Goal: Task Accomplishment & Management: Complete application form

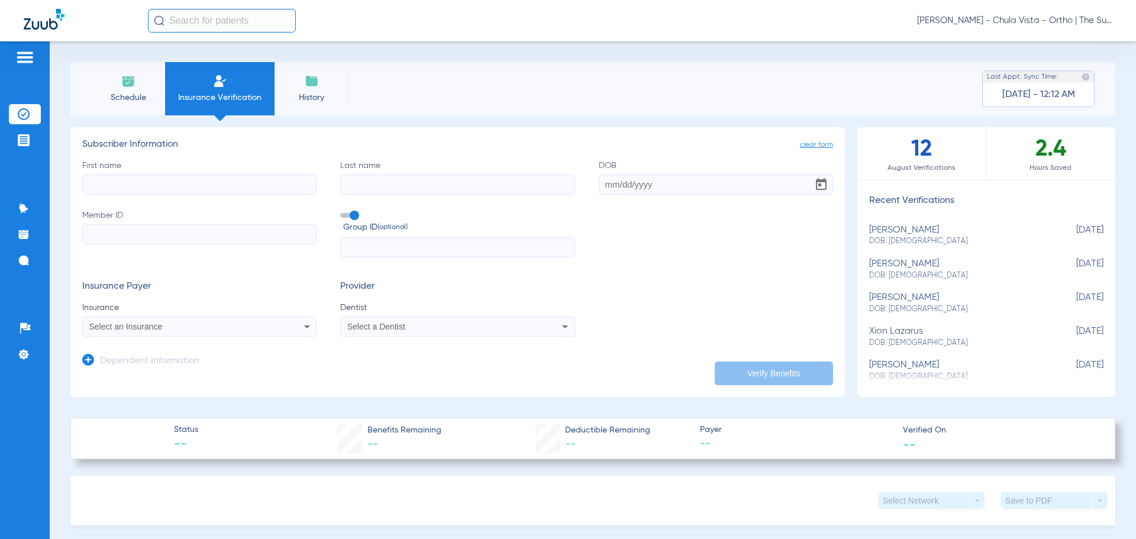
click at [109, 95] on span "Schedule" at bounding box center [128, 98] width 56 height 12
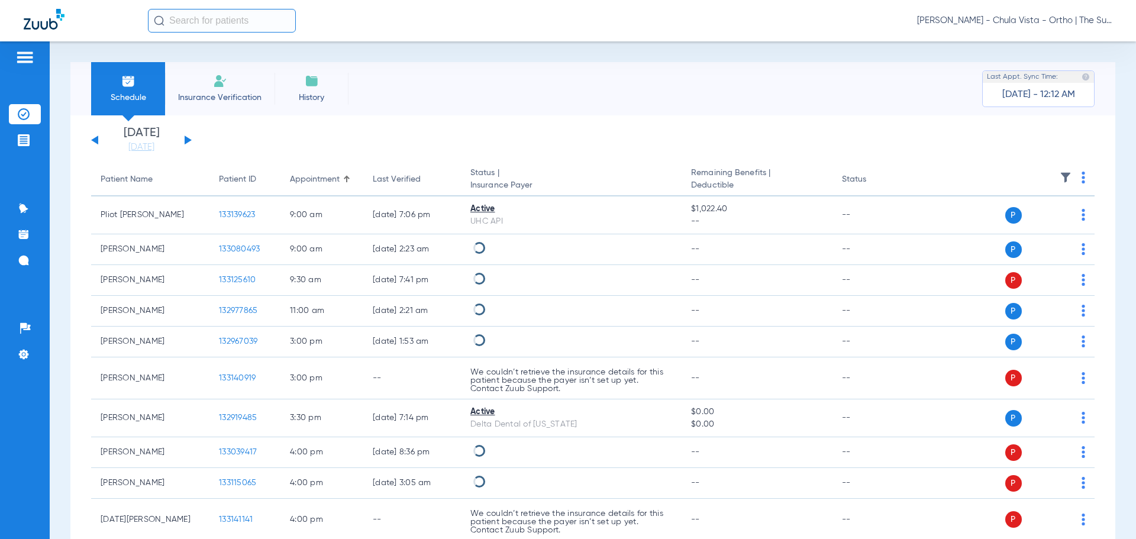
click at [204, 97] on span "Insurance Verification" at bounding box center [220, 98] width 92 height 12
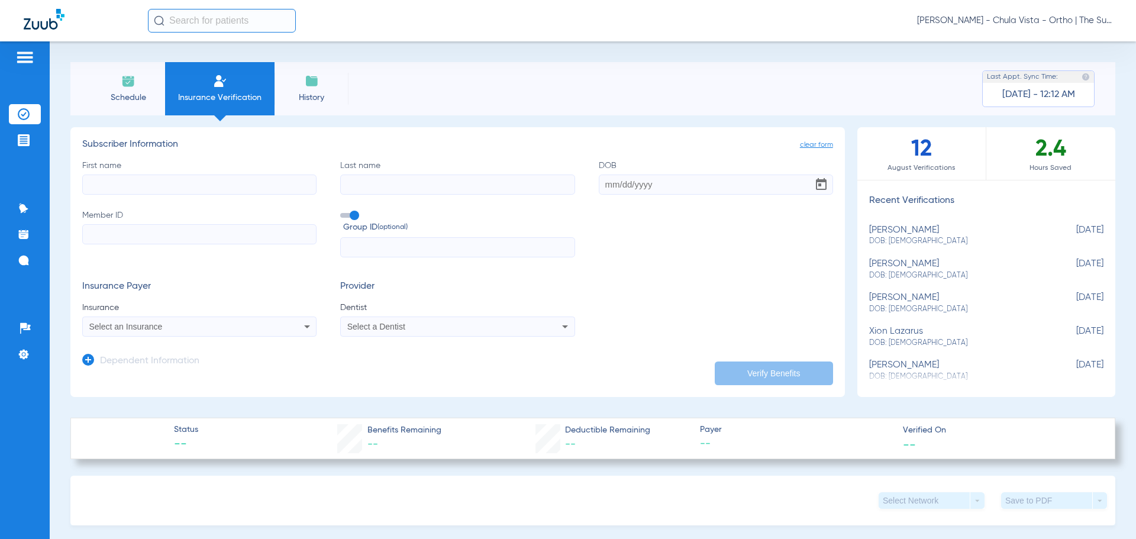
click at [154, 335] on mat-select "Select an Insurance" at bounding box center [199, 327] width 234 height 20
click at [202, 324] on div "Select an Insurance" at bounding box center [177, 326] width 177 height 8
type input "DENTI"
click at [209, 370] on mat-option "Dentical - Data - Bot" at bounding box center [182, 368] width 199 height 19
click at [215, 185] on input "First name" at bounding box center [199, 185] width 234 height 20
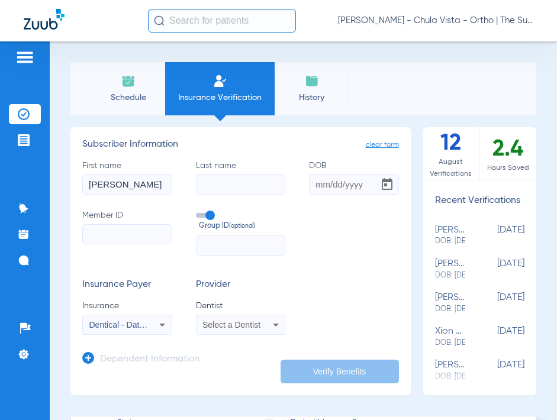
type input "[PERSON_NAME]"
click at [318, 188] on input "DOB" at bounding box center [354, 185] width 90 height 20
type input "[DATE]"
click at [104, 236] on input "Member ID" at bounding box center [127, 234] width 90 height 20
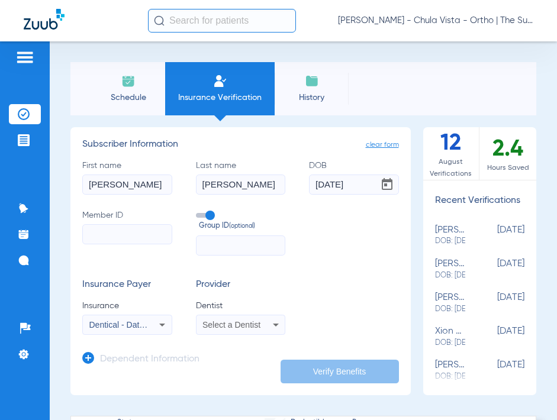
paste input "99284290G"
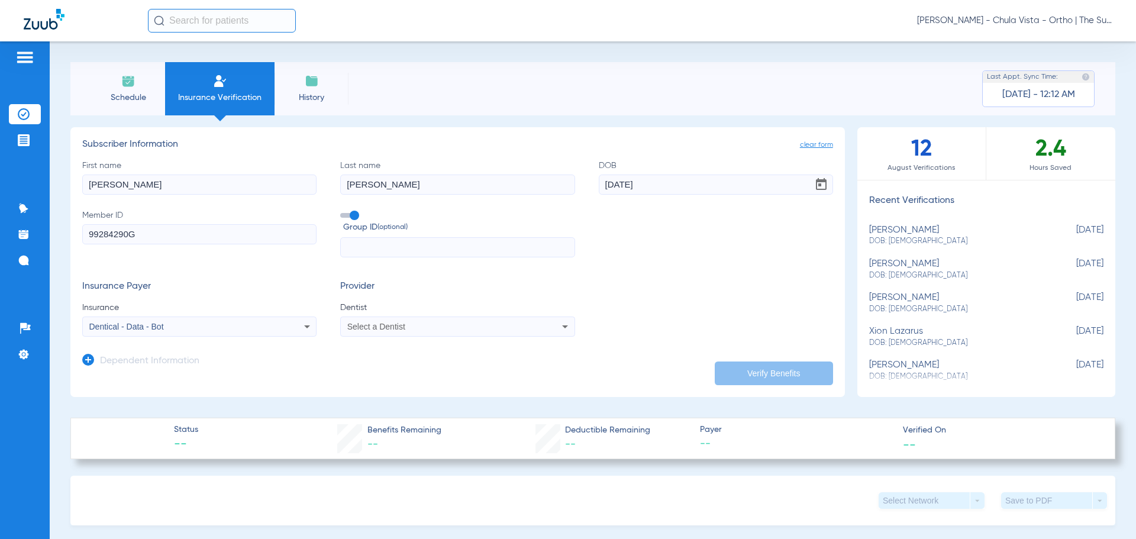
type input "99284290G"
click at [405, 322] on div "Select a Dentist" at bounding box center [457, 327] width 233 height 14
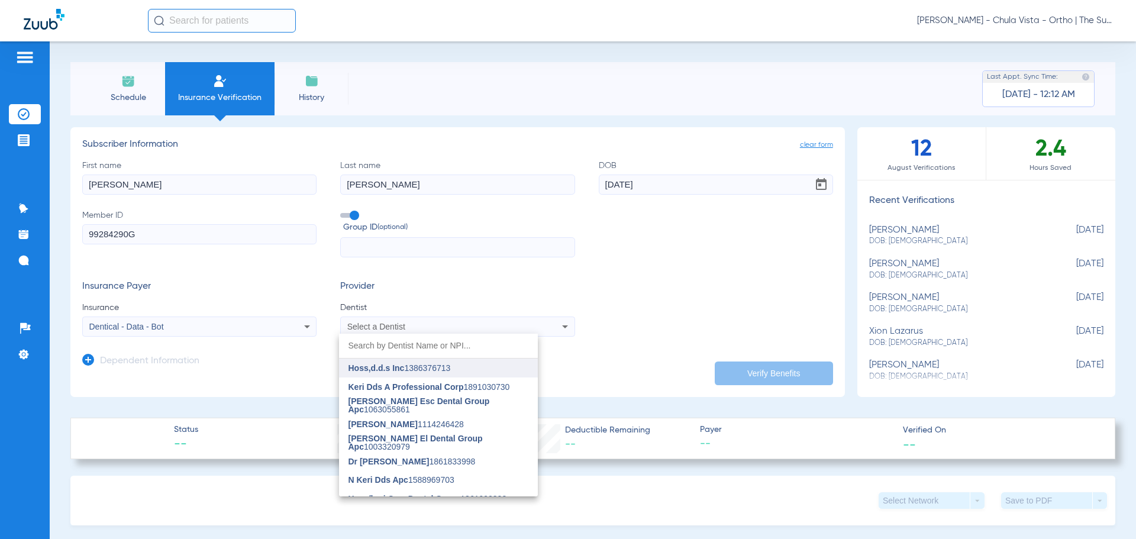
click at [405, 367] on span "Hoss,d.d.s Inc" at bounding box center [377, 367] width 56 height 9
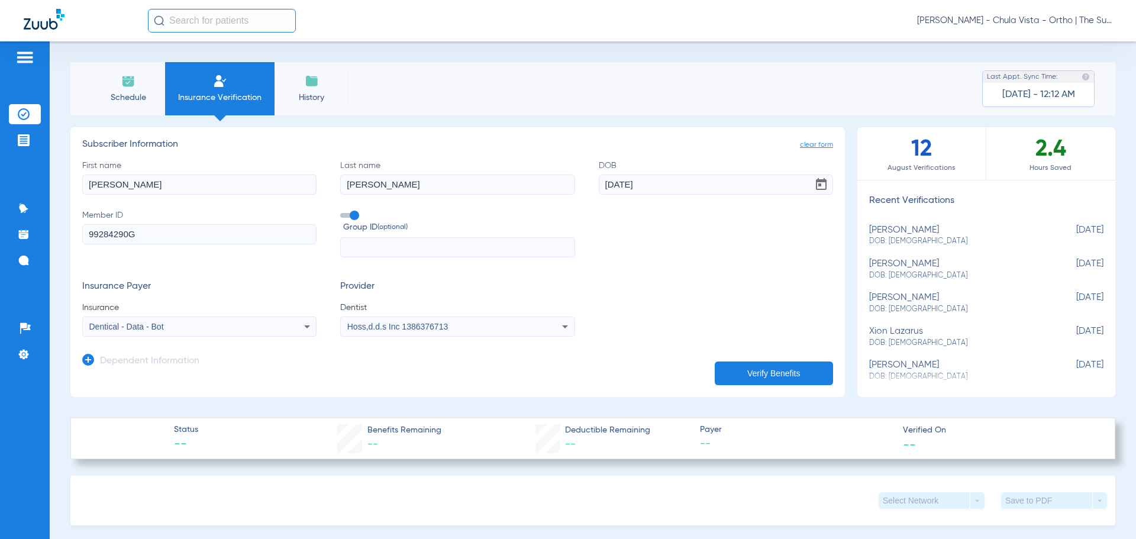
click at [758, 365] on button "Verify Benefits" at bounding box center [774, 374] width 118 height 24
type input "[PERSON_NAME]"
